Goal: Navigation & Orientation: Find specific page/section

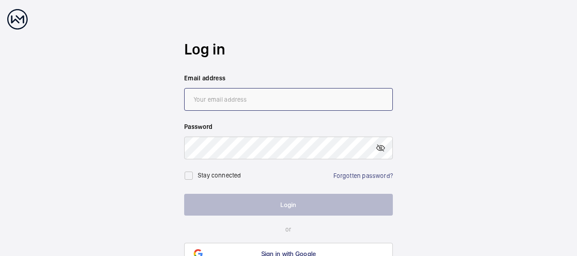
type input "[PERSON_NAME][EMAIL_ADDRESS][DOMAIN_NAME]"
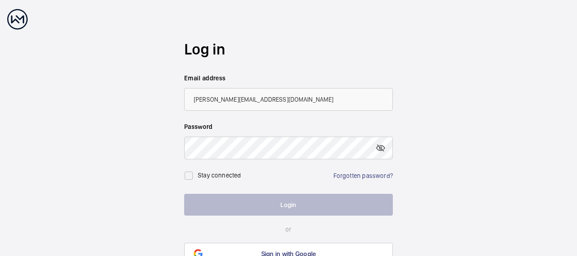
click at [281, 205] on button "Login" at bounding box center [288, 205] width 209 height 22
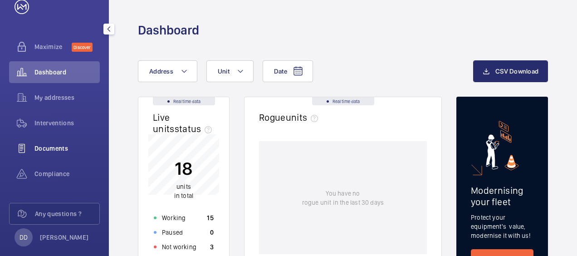
scroll to position [34, 0]
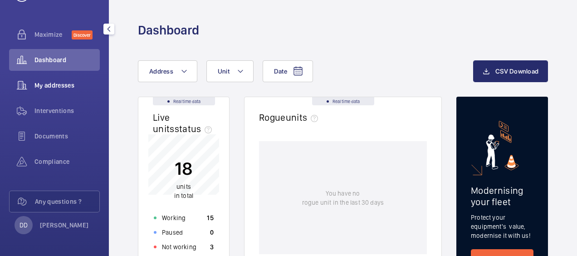
click at [39, 86] on span "My addresses" at bounding box center [66, 85] width 65 height 9
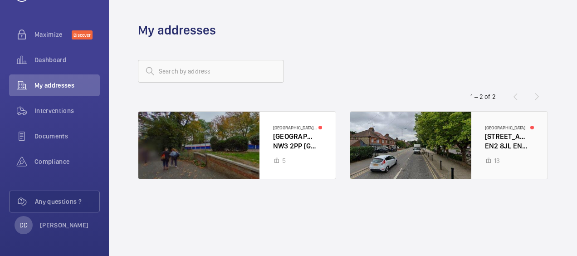
click at [491, 151] on div at bounding box center [448, 145] width 197 height 67
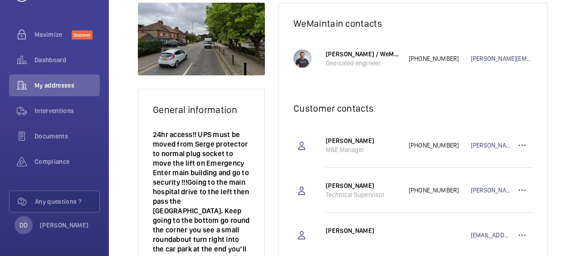
scroll to position [287, 0]
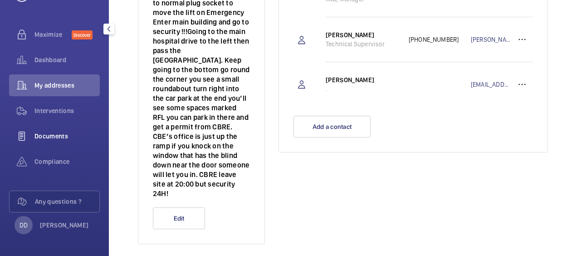
click at [44, 136] on span "Documents" at bounding box center [66, 136] width 65 height 9
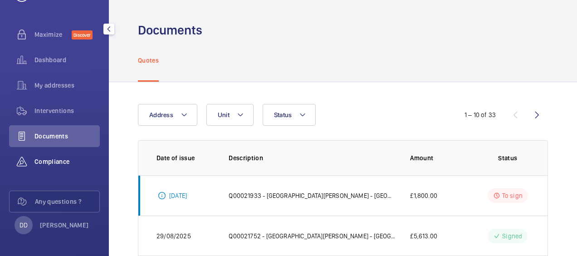
click at [47, 161] on span "Compliance" at bounding box center [66, 161] width 65 height 9
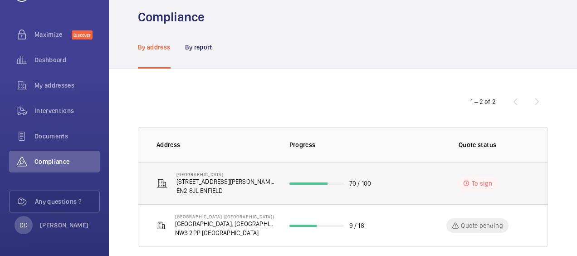
scroll to position [25, 0]
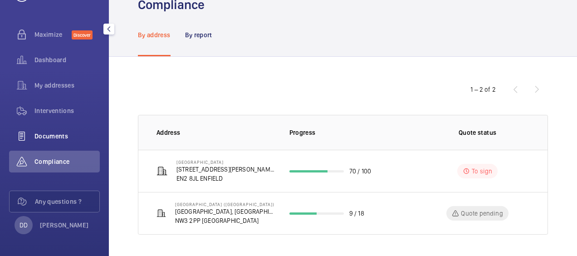
click at [44, 137] on span "Documents" at bounding box center [66, 136] width 65 height 9
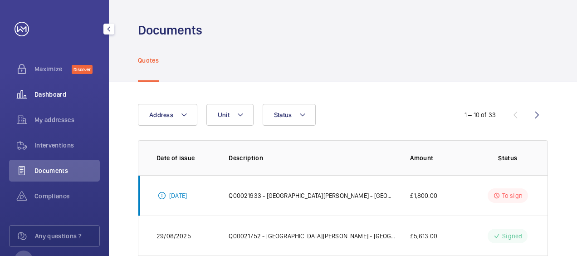
click at [41, 94] on span "Dashboard" at bounding box center [66, 94] width 65 height 9
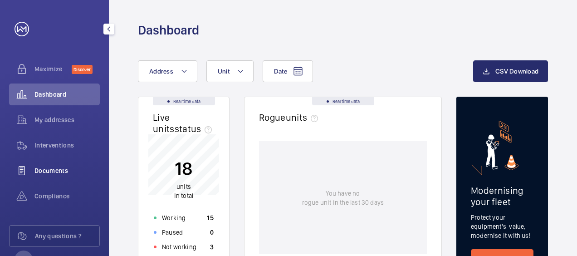
drag, startPoint x: 20, startPoint y: 171, endPoint x: 28, endPoint y: 174, distance: 8.6
click at [20, 171] on wm-front-icon-button at bounding box center [21, 171] width 25 height 22
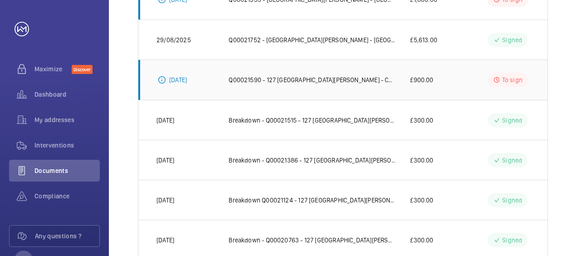
scroll to position [227, 0]
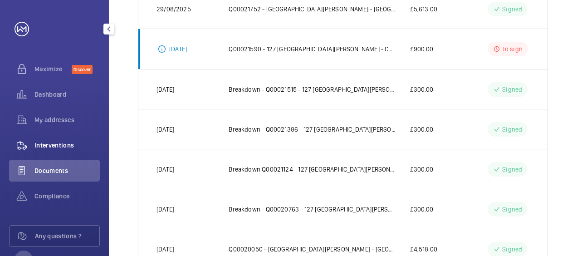
click at [51, 145] on span "Interventions" at bounding box center [66, 145] width 65 height 9
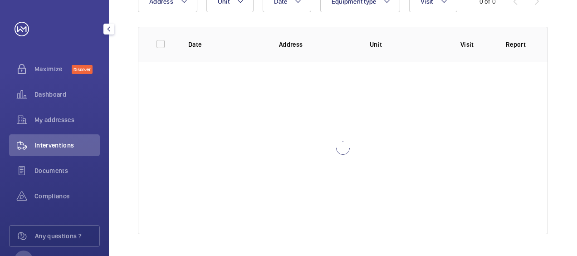
scroll to position [113, 0]
